Goal: Task Accomplishment & Management: Use online tool/utility

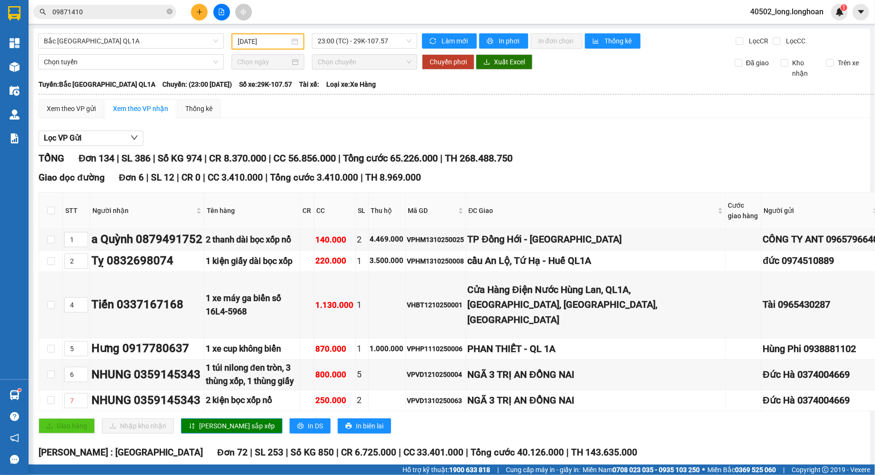
scroll to position [2067, 0]
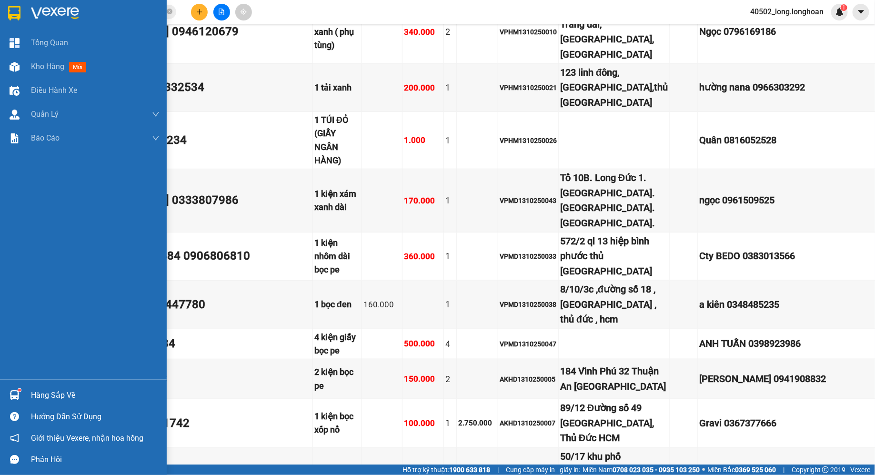
click at [6, 20] on div at bounding box center [14, 13] width 17 height 17
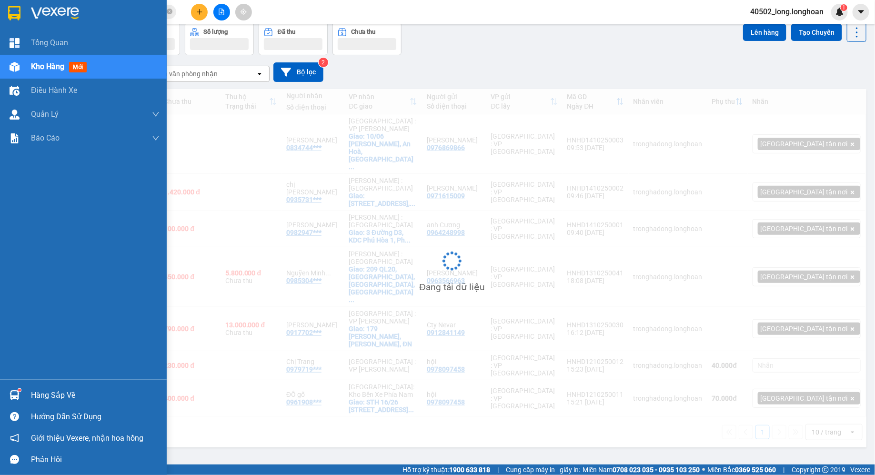
scroll to position [43, 0]
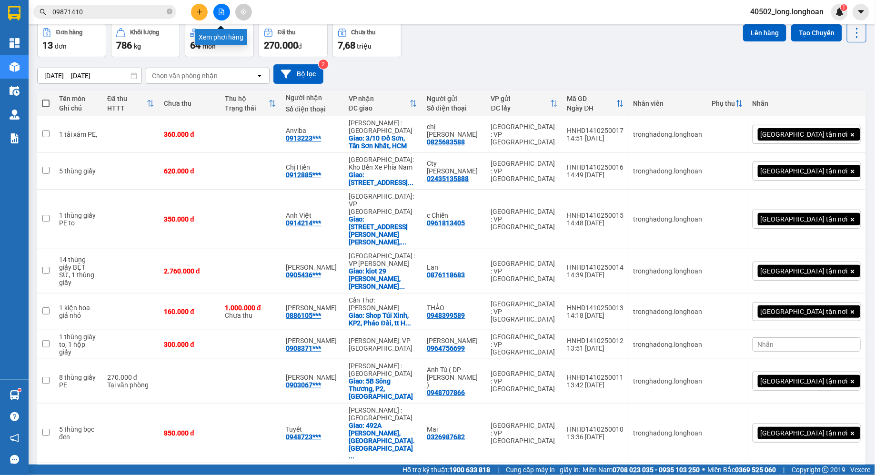
click at [219, 12] on icon "file-add" at bounding box center [221, 12] width 7 height 7
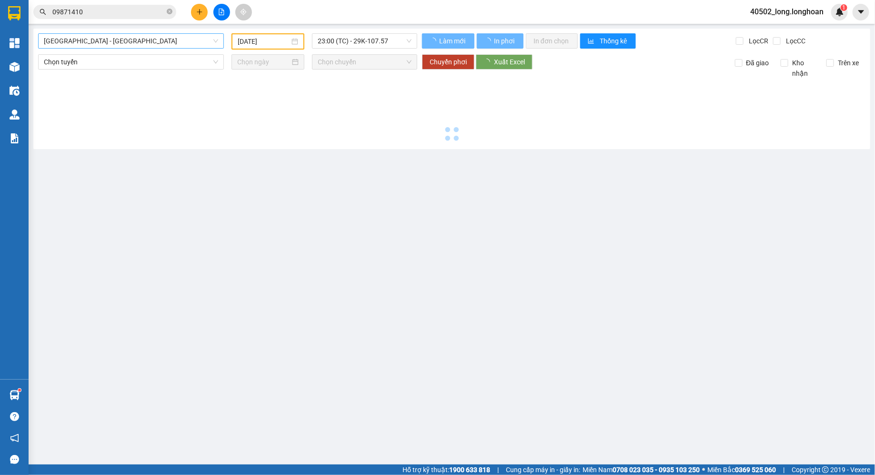
type input "[DATE]"
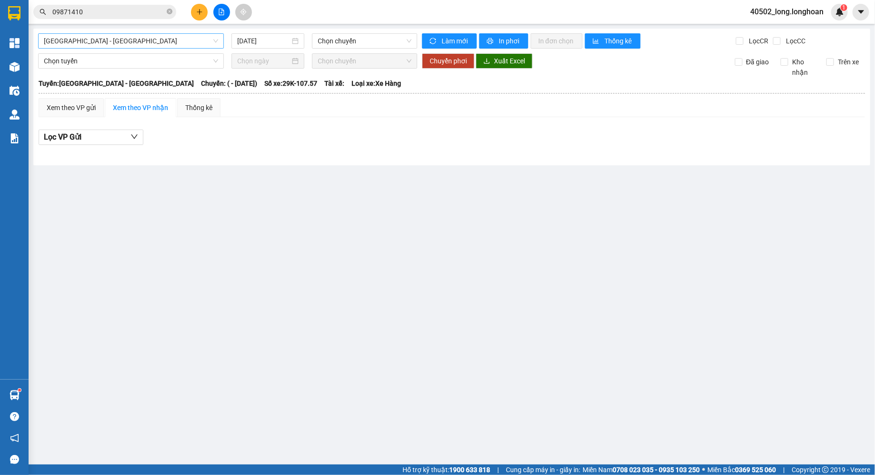
click at [104, 40] on span "[GEOGRAPHIC_DATA] - [GEOGRAPHIC_DATA]" at bounding box center [131, 41] width 174 height 14
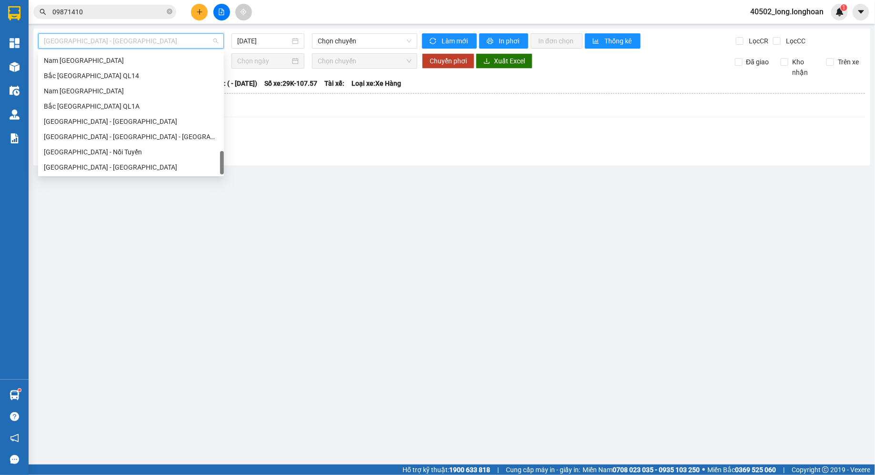
scroll to position [670, 0]
click at [110, 104] on div "Bắc [GEOGRAPHIC_DATA] QL1A" at bounding box center [131, 106] width 174 height 10
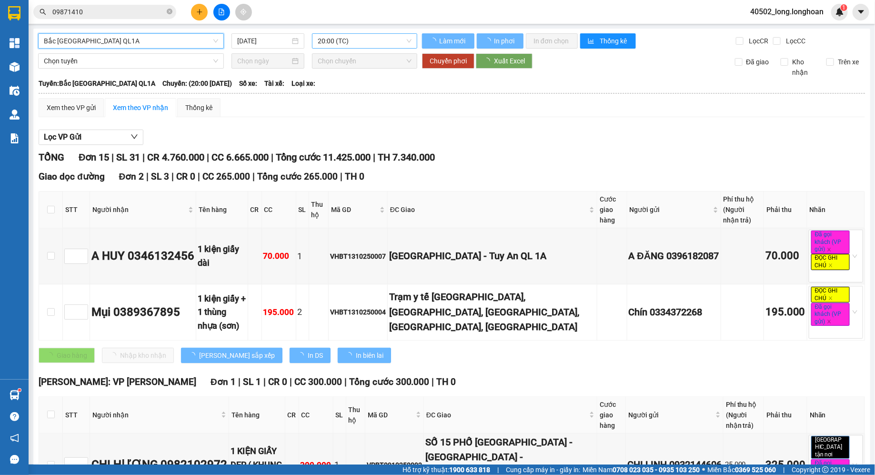
click at [365, 46] on span "20:00 (TC)" at bounding box center [365, 41] width 94 height 14
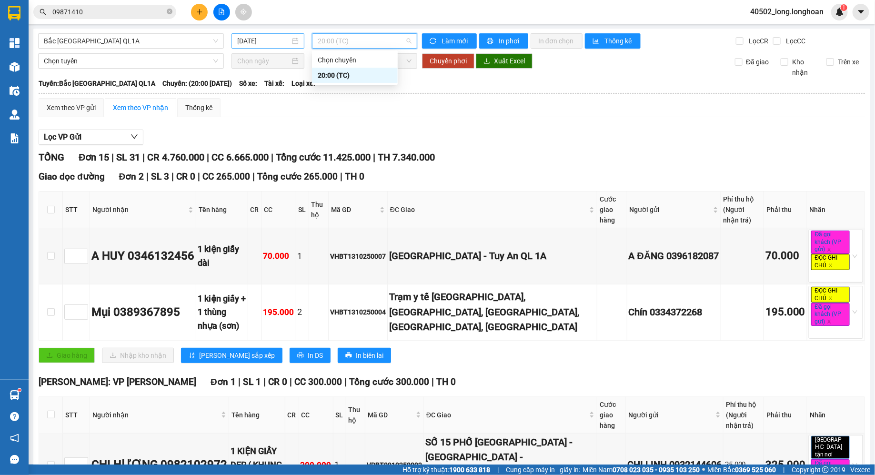
click at [260, 40] on input "[DATE]" at bounding box center [263, 41] width 53 height 10
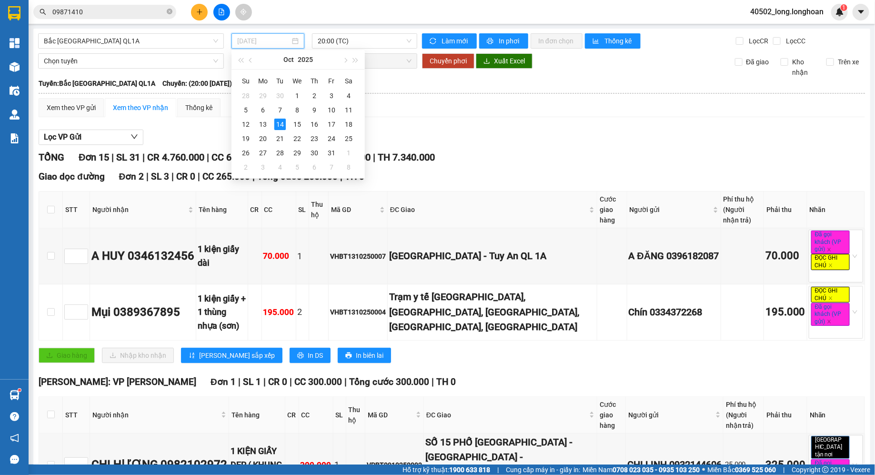
type input "[DATE]"
click at [507, 145] on div at bounding box center [452, 145] width 826 height 0
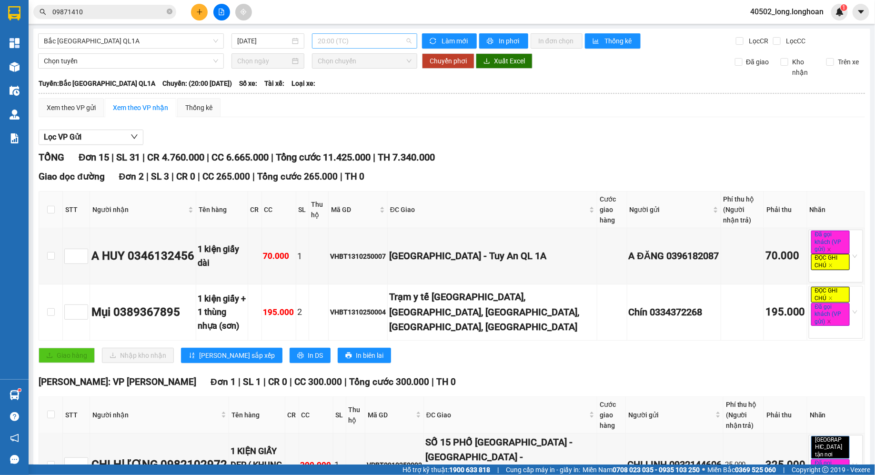
click at [371, 38] on span "20:00 (TC)" at bounding box center [365, 41] width 94 height 14
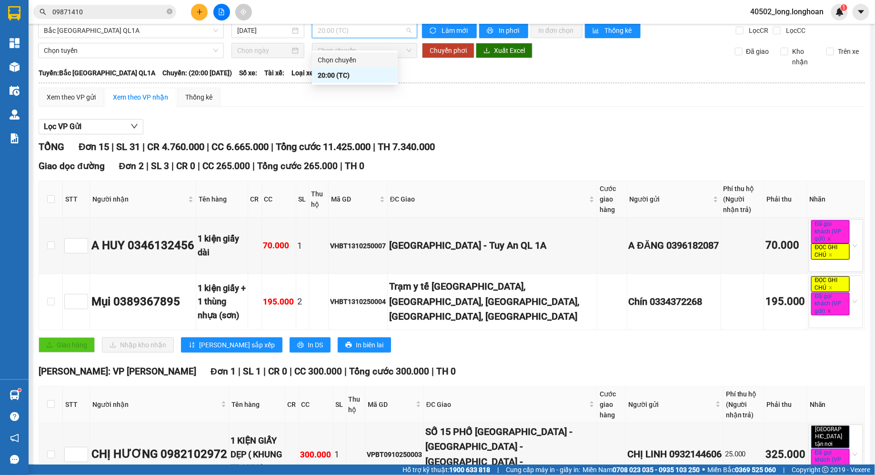
scroll to position [18, 0]
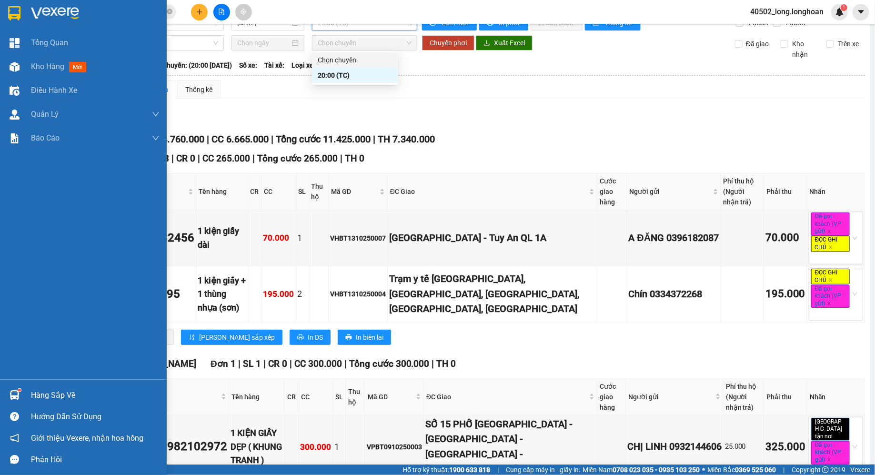
click at [19, 7] on img at bounding box center [14, 13] width 12 height 14
